Goal: Check status

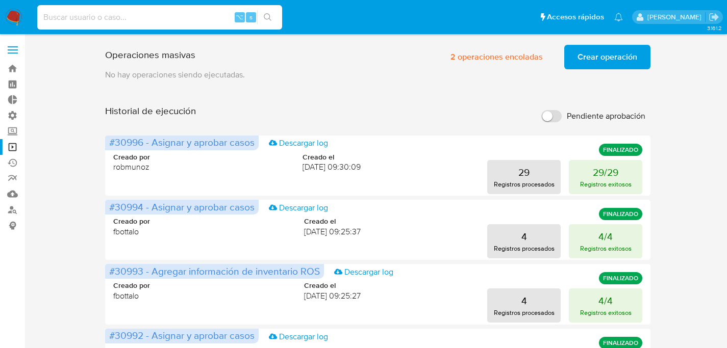
click at [169, 20] on input at bounding box center [159, 17] width 245 height 13
paste input "EIyD0niCclENJ9GbTPNJiWp5"
type input "EIyD0niCclENJ9GbTPNJiWp5"
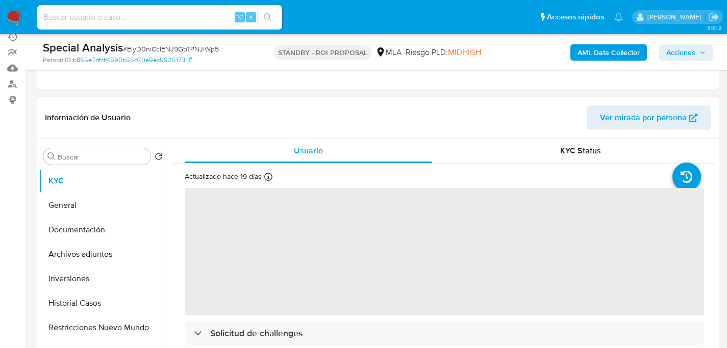
select select "10"
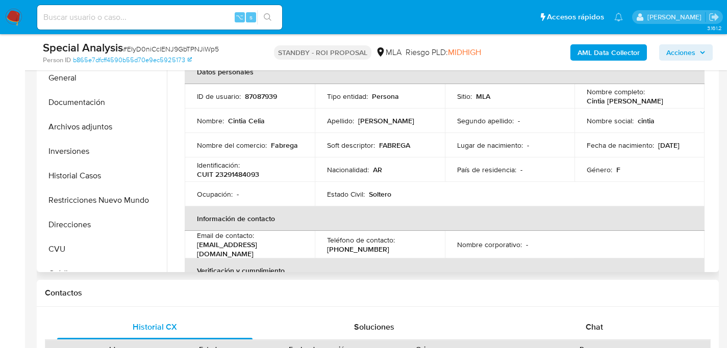
scroll to position [177, 0]
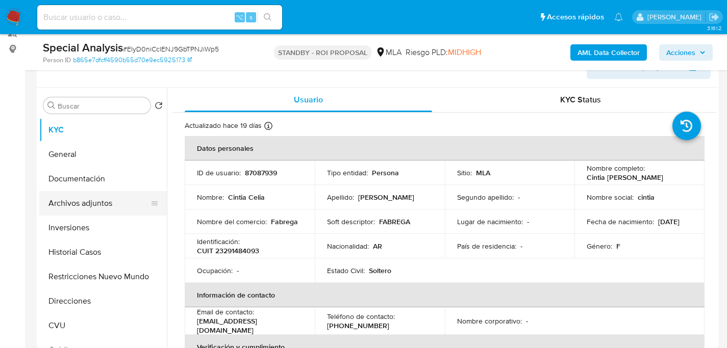
drag, startPoint x: 75, startPoint y: 218, endPoint x: 73, endPoint y: 206, distance: 12.3
click at [75, 218] on button "Inversiones" at bounding box center [103, 228] width 128 height 24
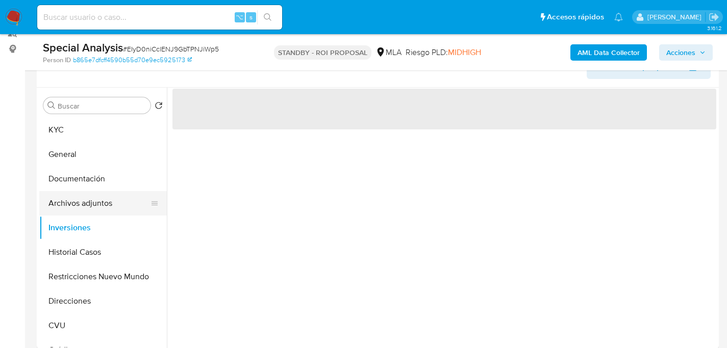
click at [73, 206] on button "Archivos adjuntos" at bounding box center [98, 203] width 119 height 24
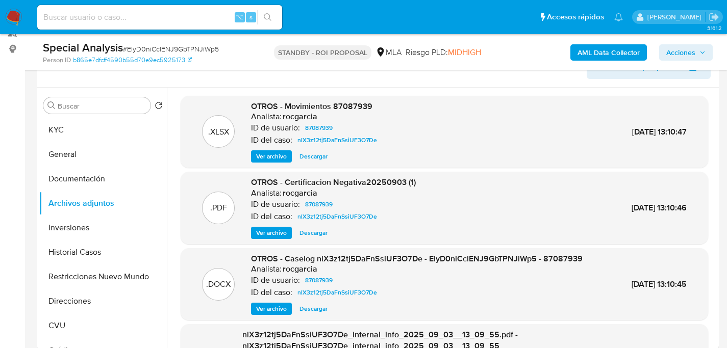
click at [255, 311] on button "Ver archivo" at bounding box center [271, 309] width 41 height 12
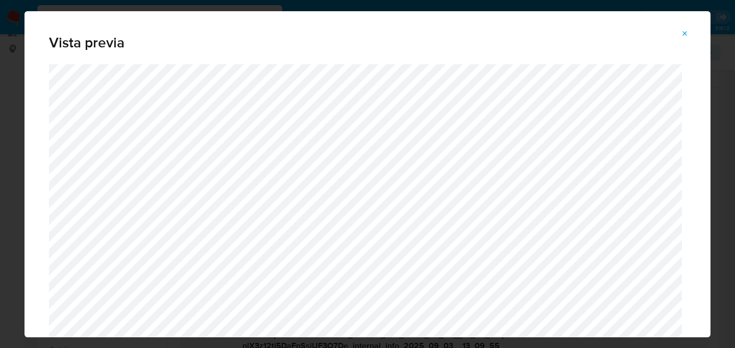
click at [691, 32] on button "Attachment preview" at bounding box center [684, 34] width 22 height 16
